Goal: Task Accomplishment & Management: Manage account settings

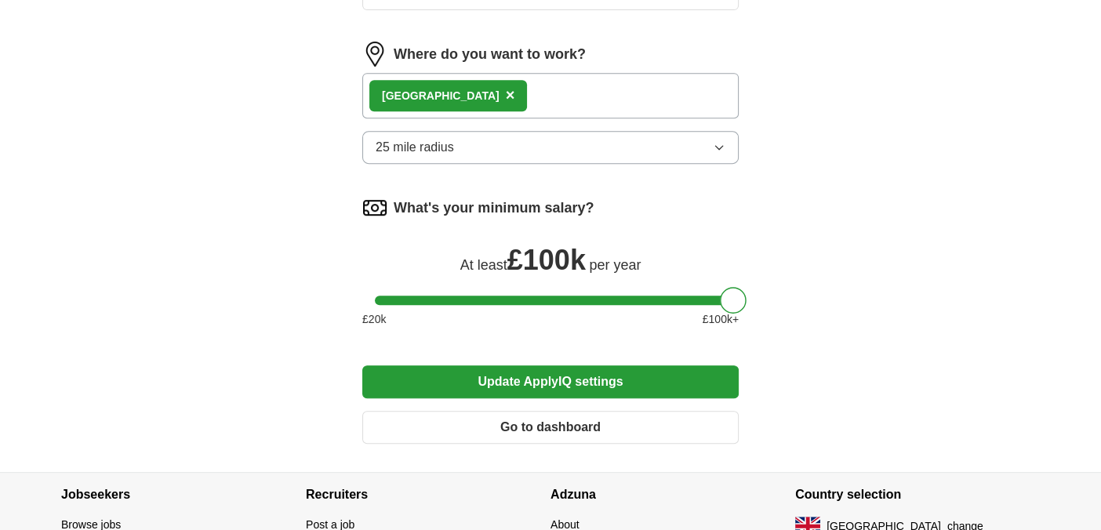
scroll to position [690, 0]
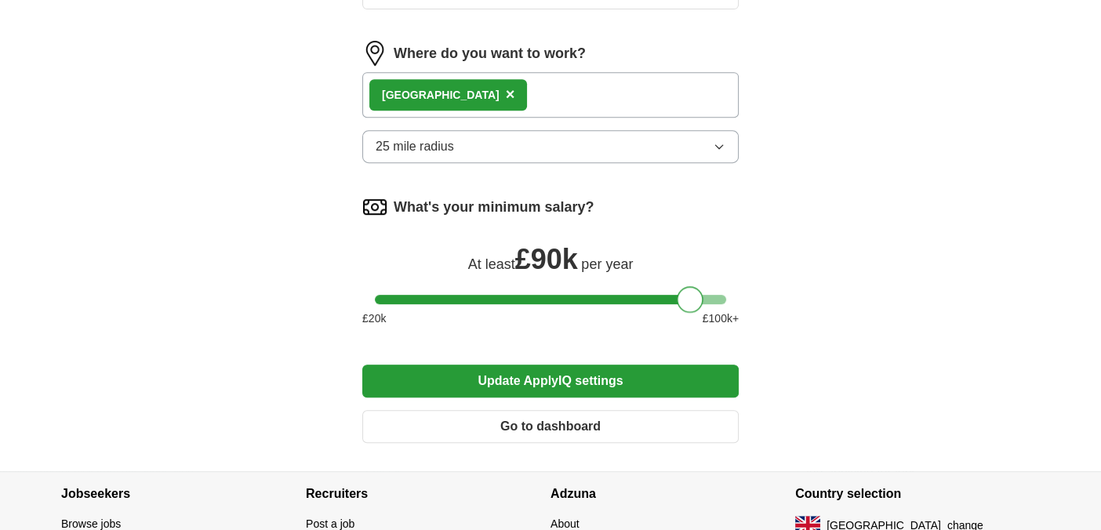
click at [681, 304] on div at bounding box center [550, 299] width 351 height 9
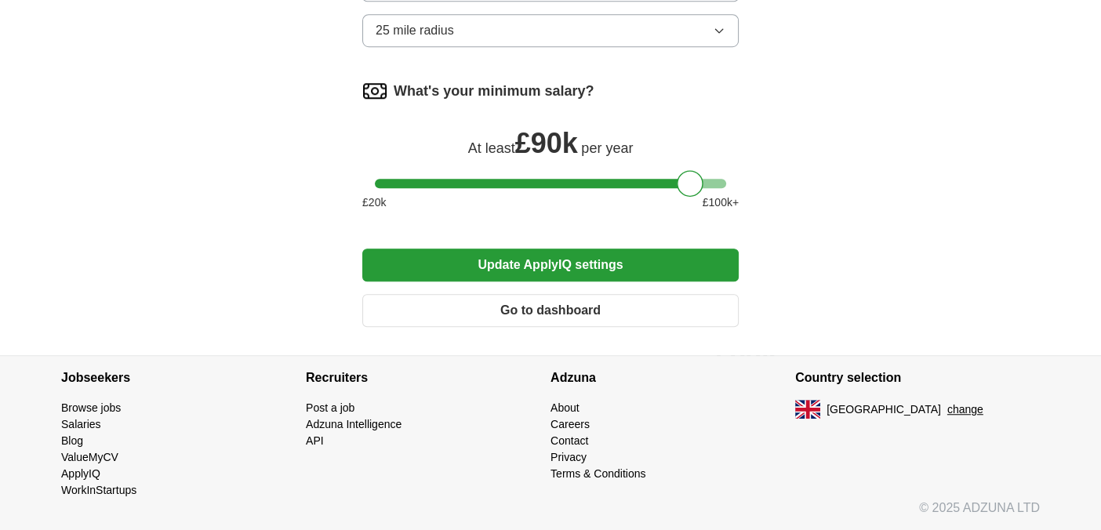
scroll to position [1228, 0]
click at [585, 281] on button "Update ApplyIQ settings" at bounding box center [550, 264] width 376 height 33
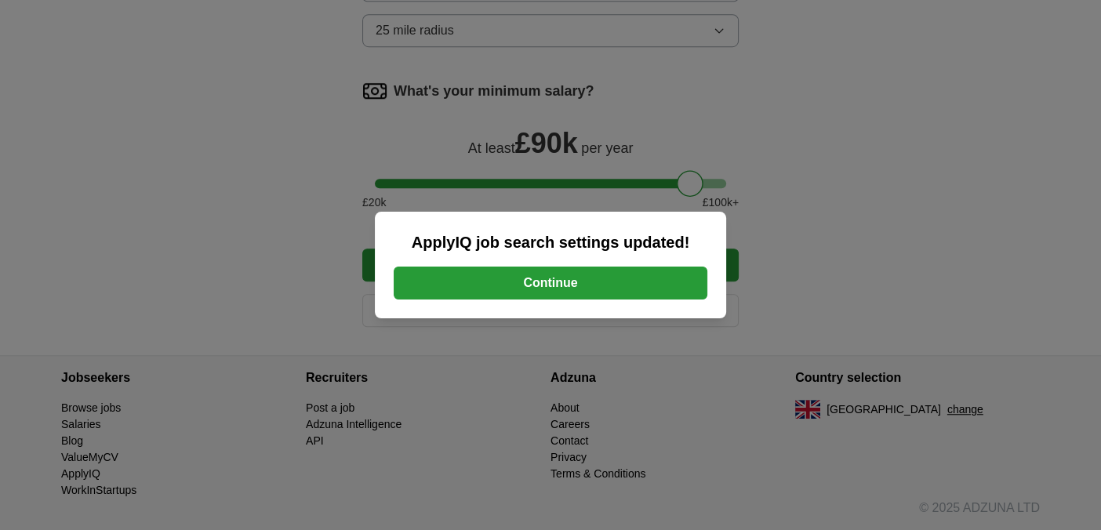
click at [577, 275] on button "Continue" at bounding box center [551, 283] width 314 height 33
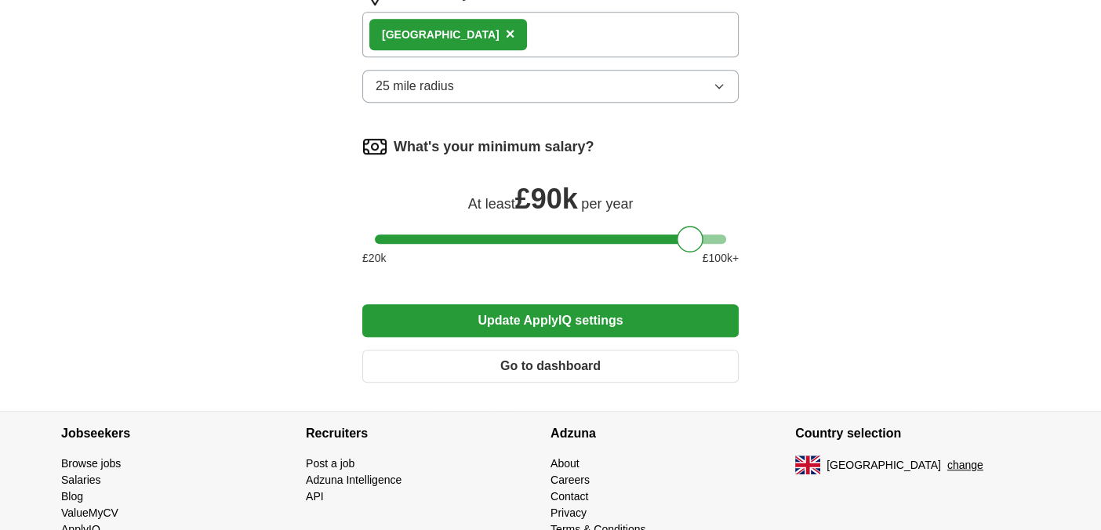
scroll to position [753, 0]
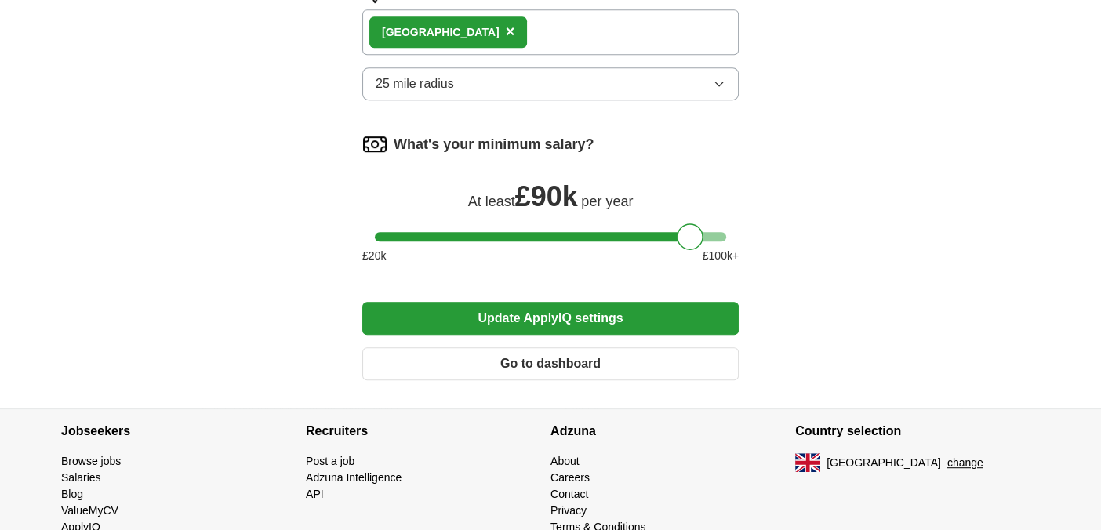
click at [473, 241] on div at bounding box center [550, 236] width 351 height 9
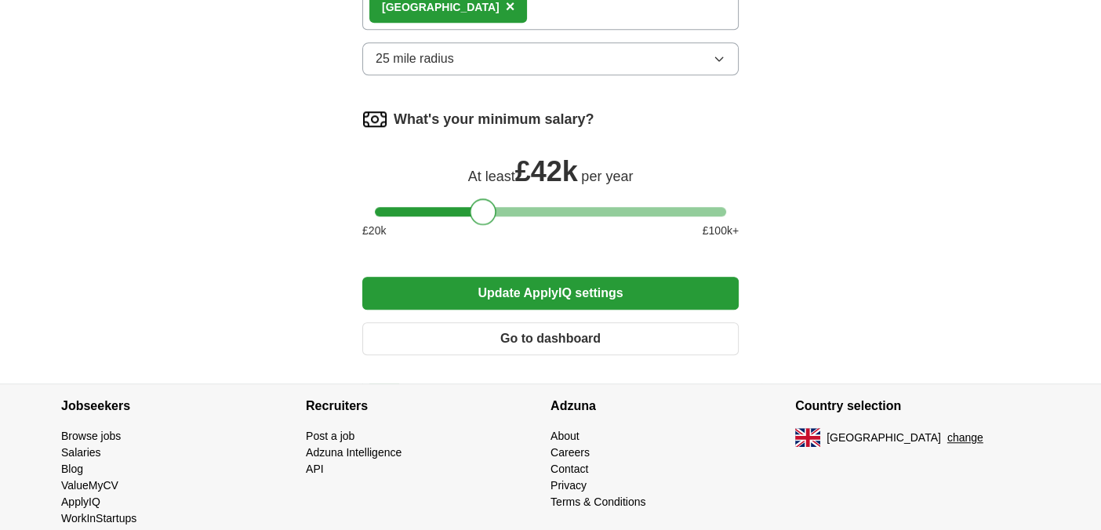
click at [699, 216] on div at bounding box center [550, 211] width 351 height 9
click at [684, 216] on div at bounding box center [550, 211] width 351 height 9
click at [679, 225] on div at bounding box center [689, 211] width 27 height 27
click at [535, 355] on button "Go to dashboard" at bounding box center [550, 338] width 376 height 33
